Goal: Find contact information: Find contact information

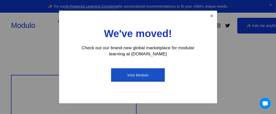
click at [213, 17] on link "Close" at bounding box center [211, 15] width 9 height 9
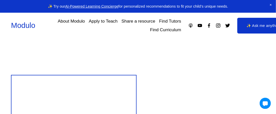
click at [131, 33] on nav "About Modulo Apply to Teach Share a resource Find Tutors Find Curriculum" at bounding box center [111, 26] width 139 height 18
click at [112, 22] on link "Apply to Teach" at bounding box center [103, 21] width 29 height 9
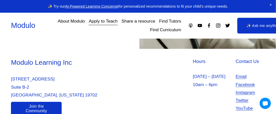
scroll to position [213, 0]
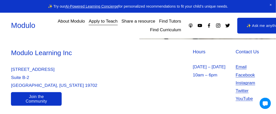
click at [243, 69] on link "Email" at bounding box center [241, 67] width 11 height 8
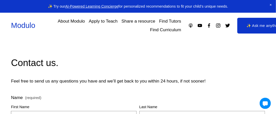
click at [272, 6] on span "Close Announcement" at bounding box center [270, 5] width 10 height 10
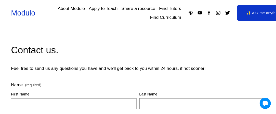
click at [79, 7] on link "About Modulo" at bounding box center [71, 8] width 27 height 9
